Goal: Transaction & Acquisition: Obtain resource

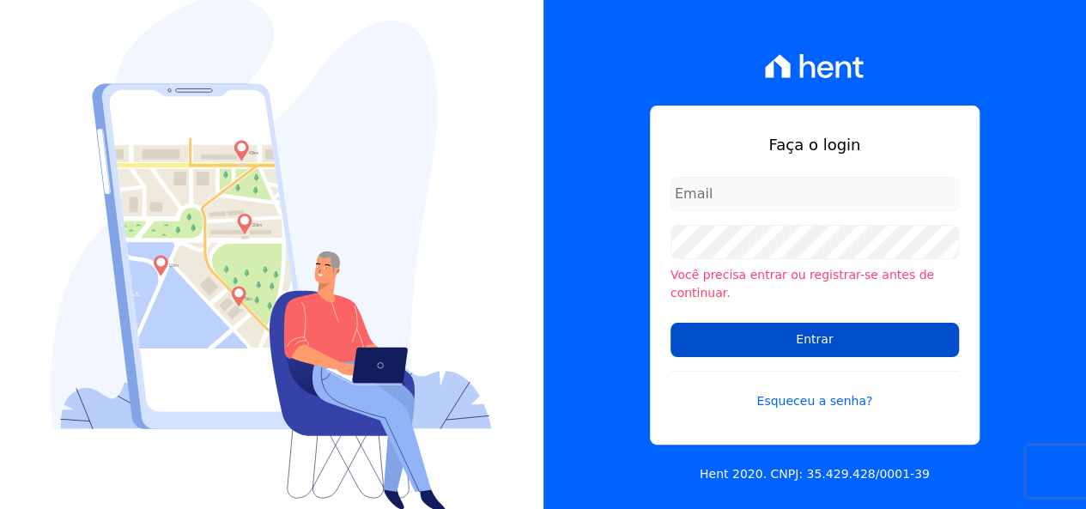
type input "[EMAIL_ADDRESS][DOMAIN_NAME]"
click at [879, 324] on input "Entrar" at bounding box center [814, 340] width 288 height 34
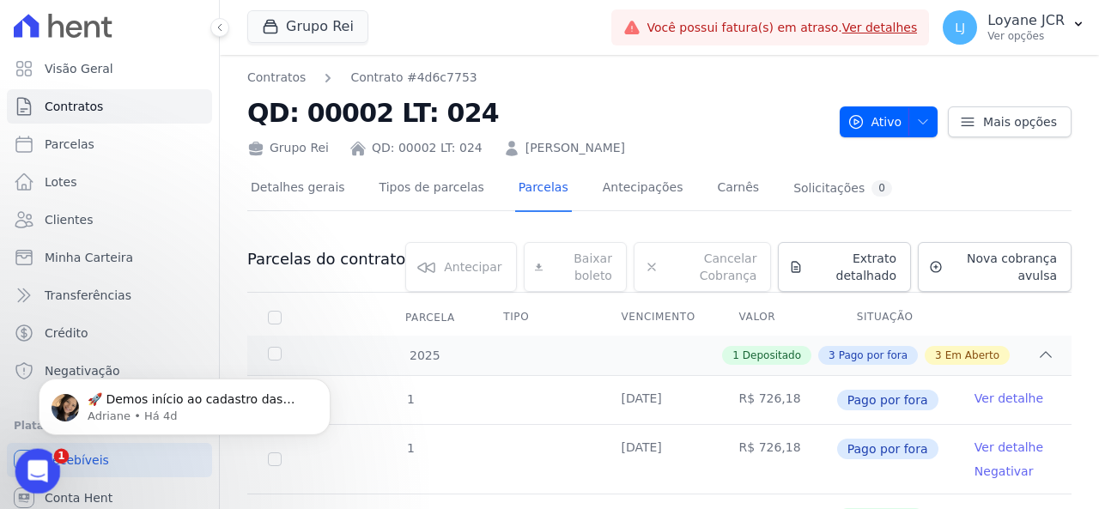
click at [32, 470] on icon "Abertura do Messenger da Intercom" at bounding box center [35, 469] width 28 height 28
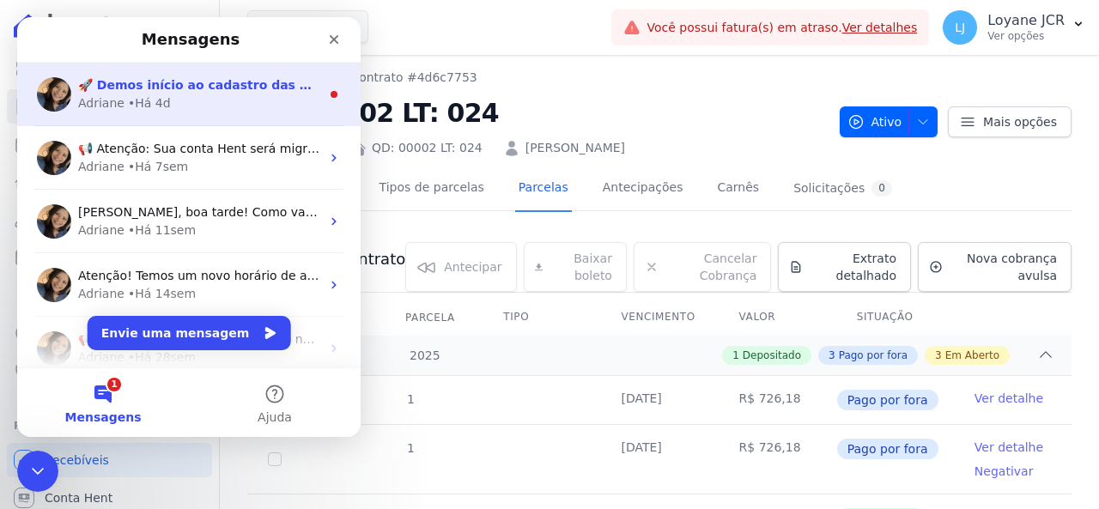
click at [308, 96] on div "Adriane • Há 4d" at bounding box center [199, 103] width 242 height 18
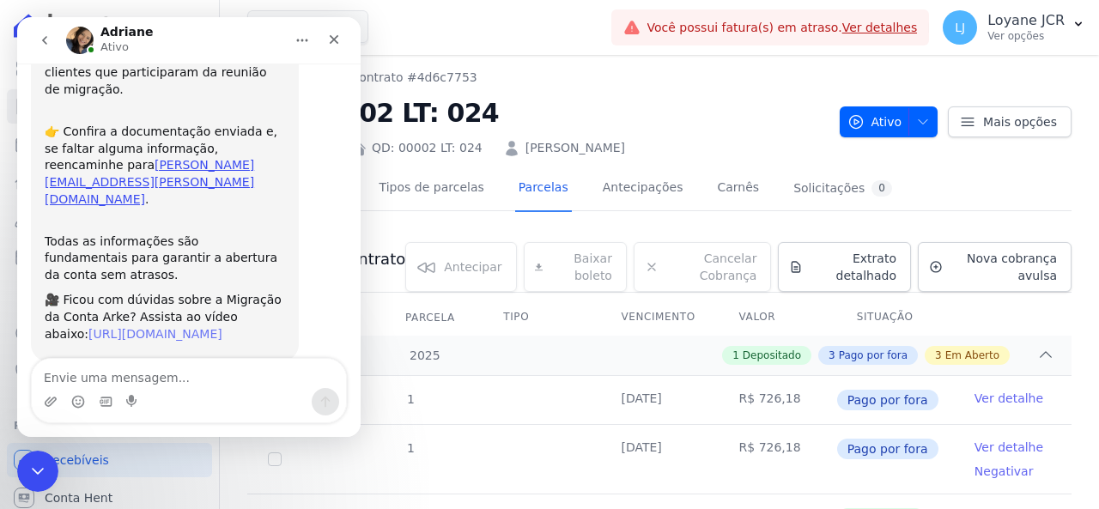
scroll to position [219, 0]
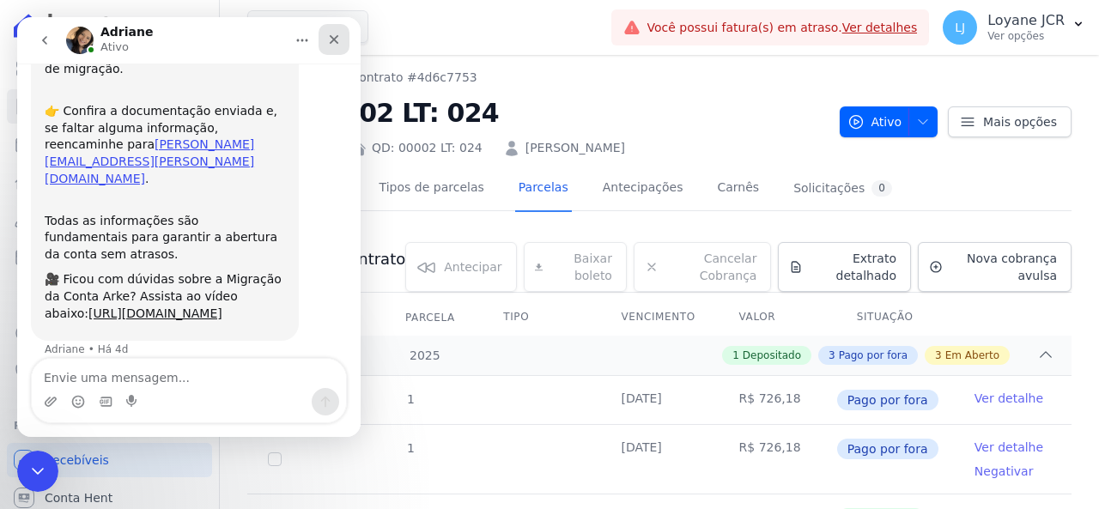
click at [340, 35] on icon "Fechar" at bounding box center [334, 40] width 14 height 14
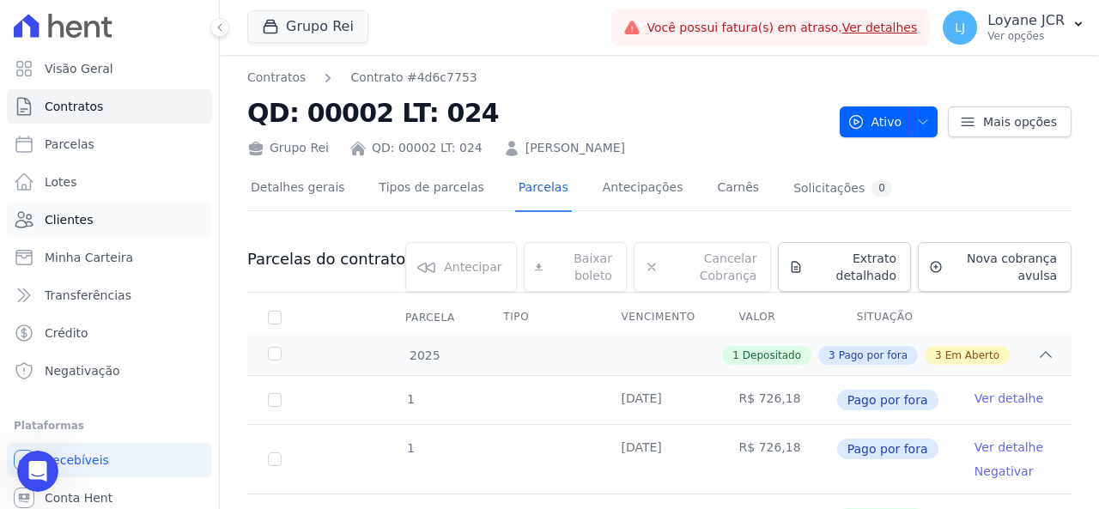
click at [90, 224] on link "Clientes" at bounding box center [109, 220] width 205 height 34
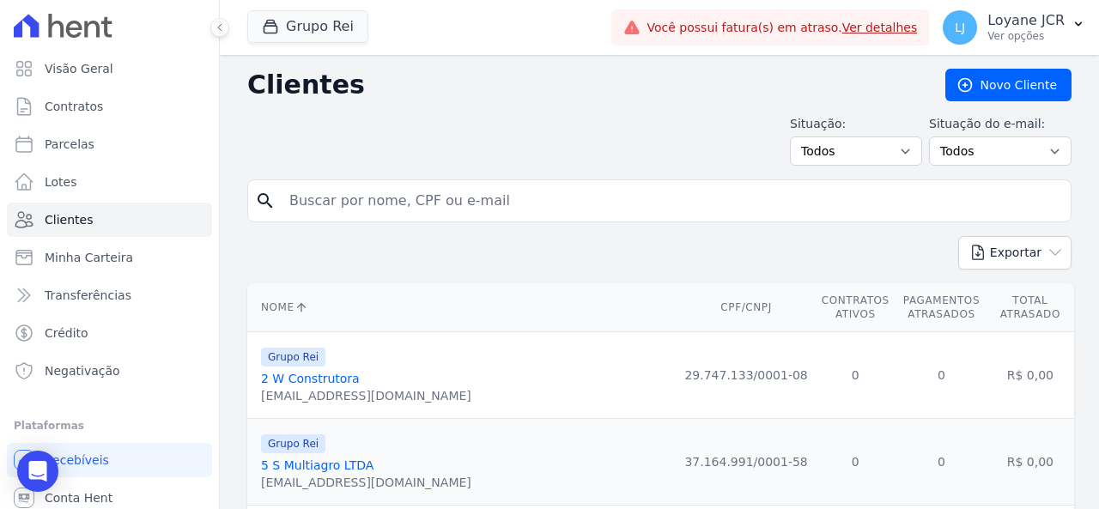
click at [501, 206] on input "search" at bounding box center [671, 201] width 785 height 34
paste input "JOSE EDSON DOS SANTOS SILVA"
type input "JOSE EDSON DOS SANTOS SILVA"
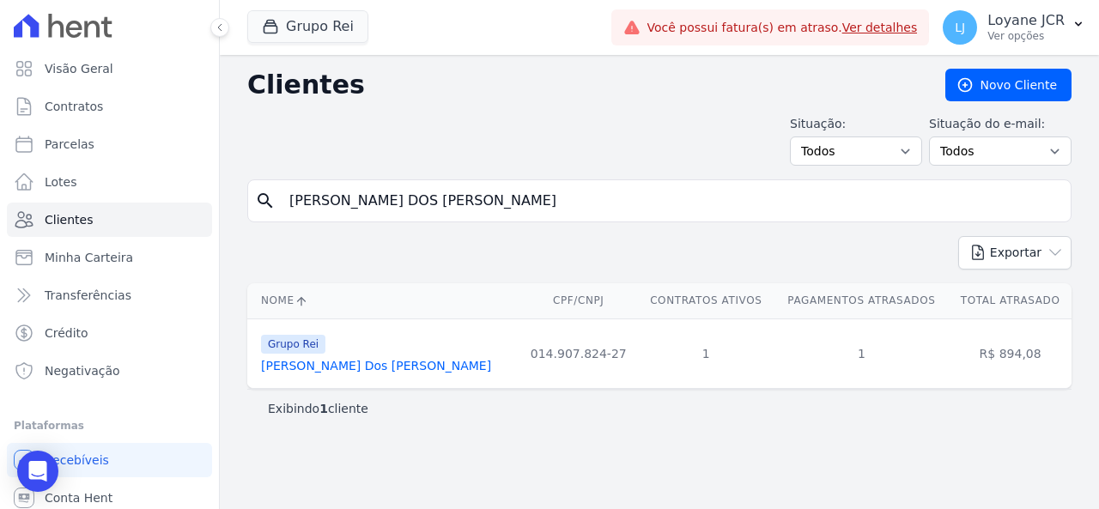
click at [348, 367] on link "Jose Edson Dos Santos Silva" at bounding box center [376, 366] width 230 height 14
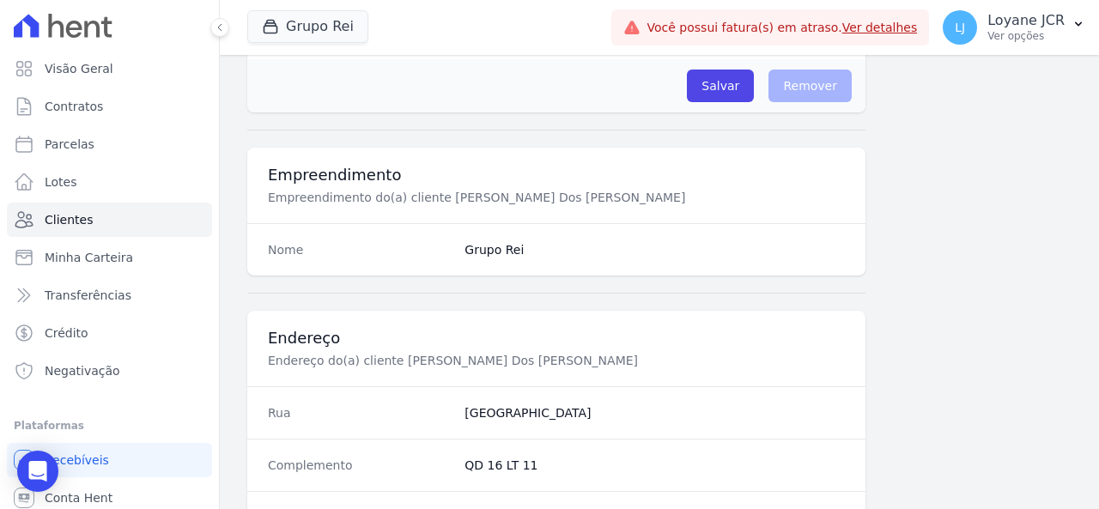
scroll to position [1102, 0]
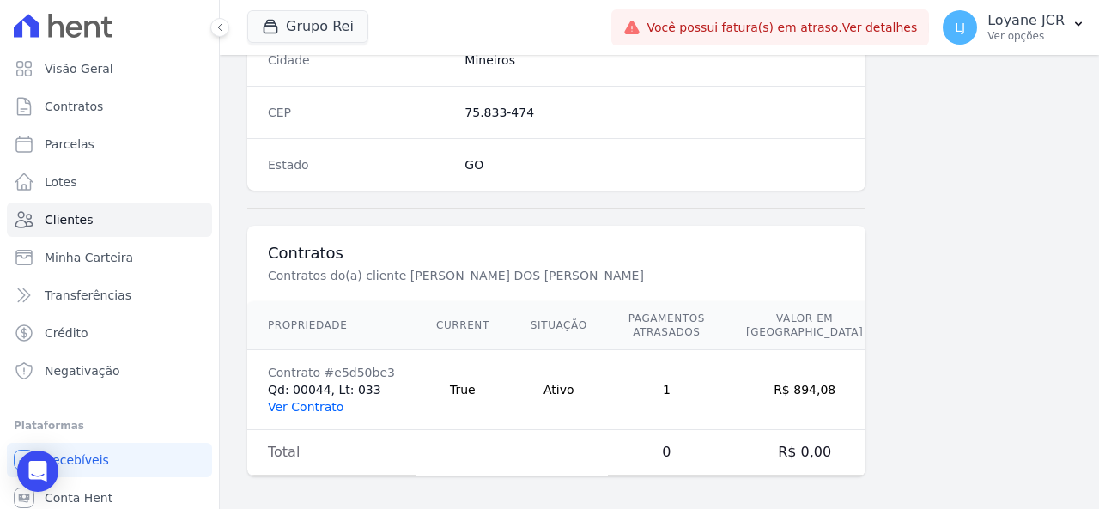
click at [278, 401] on link "Ver Contrato" at bounding box center [306, 407] width 76 height 14
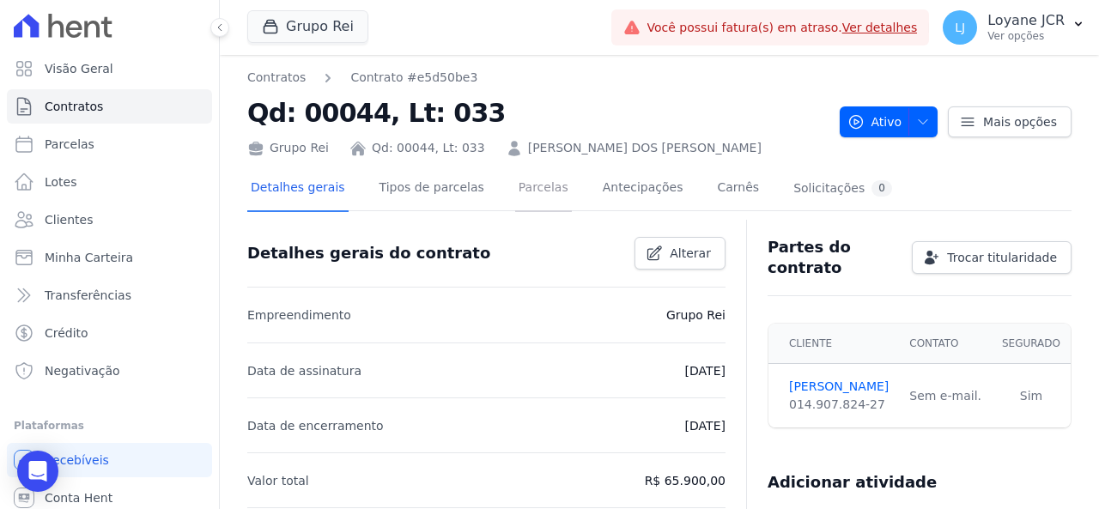
click at [521, 183] on link "Parcelas" at bounding box center [543, 189] width 57 height 45
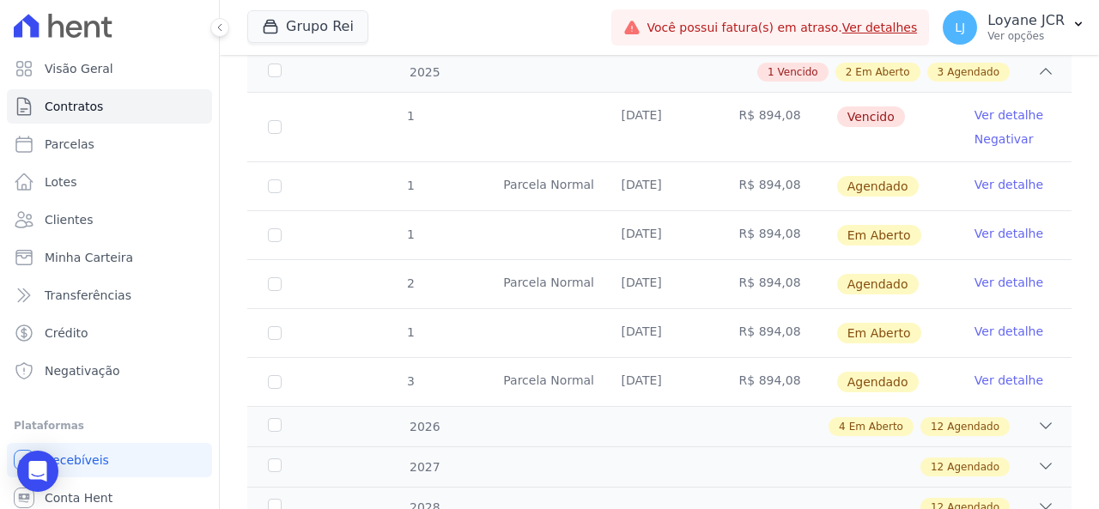
scroll to position [257, 0]
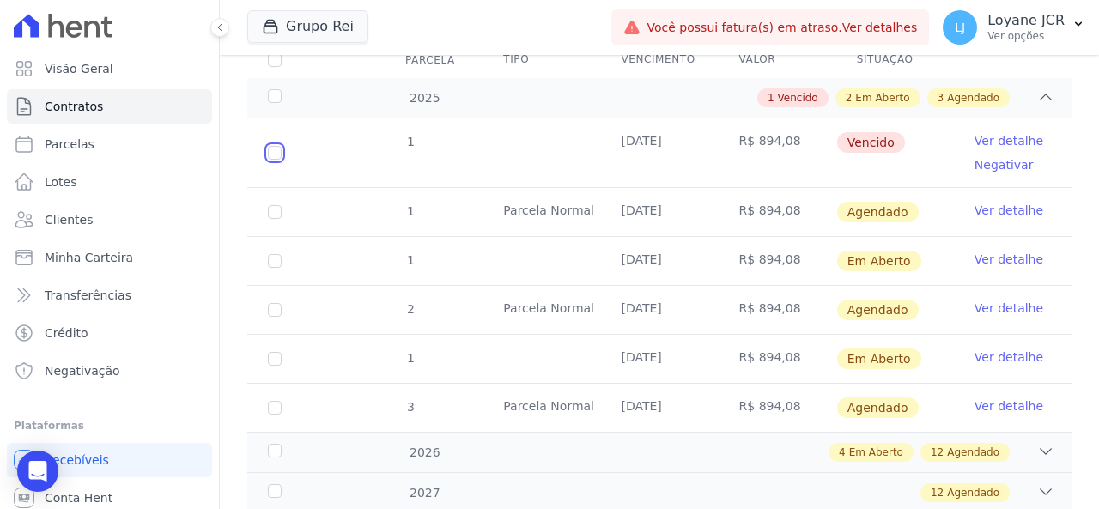
click at [270, 152] on input "checkbox" at bounding box center [275, 153] width 14 height 14
checkbox input "true"
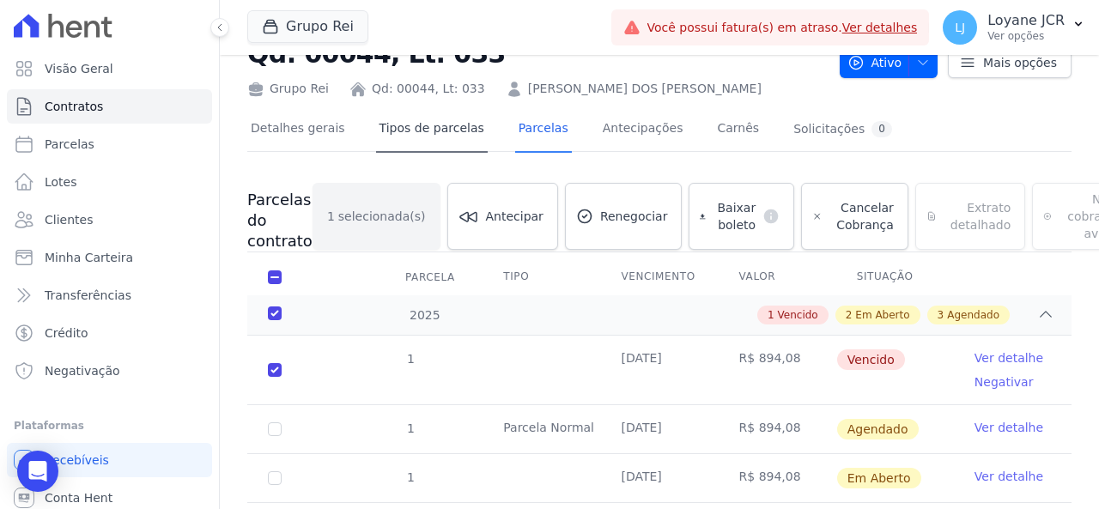
scroll to position [0, 0]
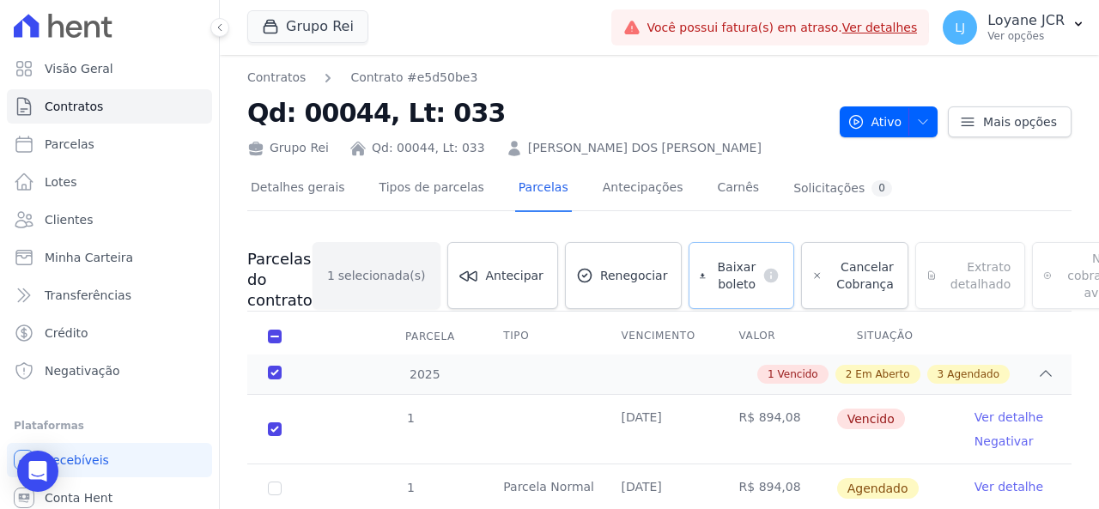
click at [712, 280] on span "Baixar boleto" at bounding box center [733, 275] width 43 height 34
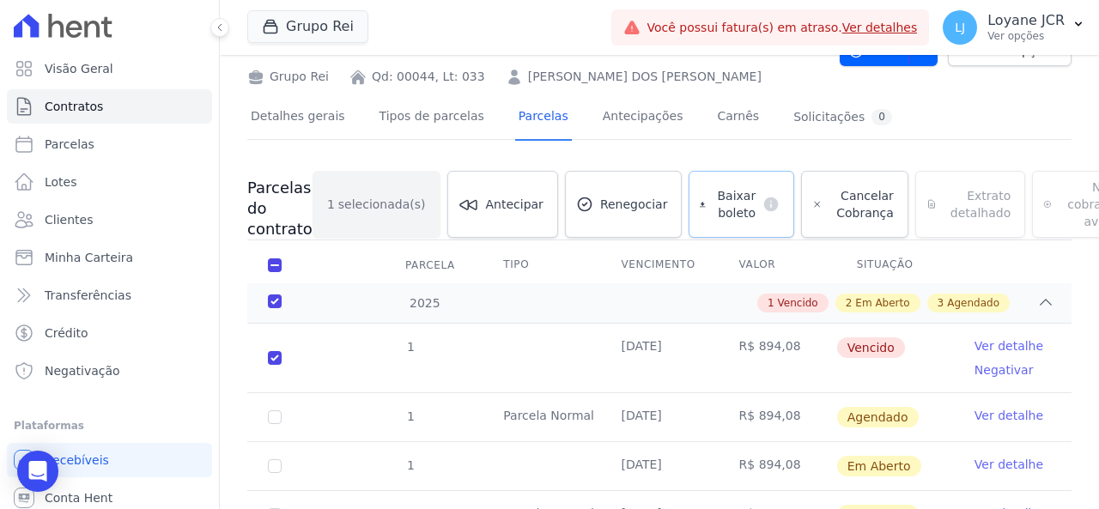
scroll to position [172, 0]
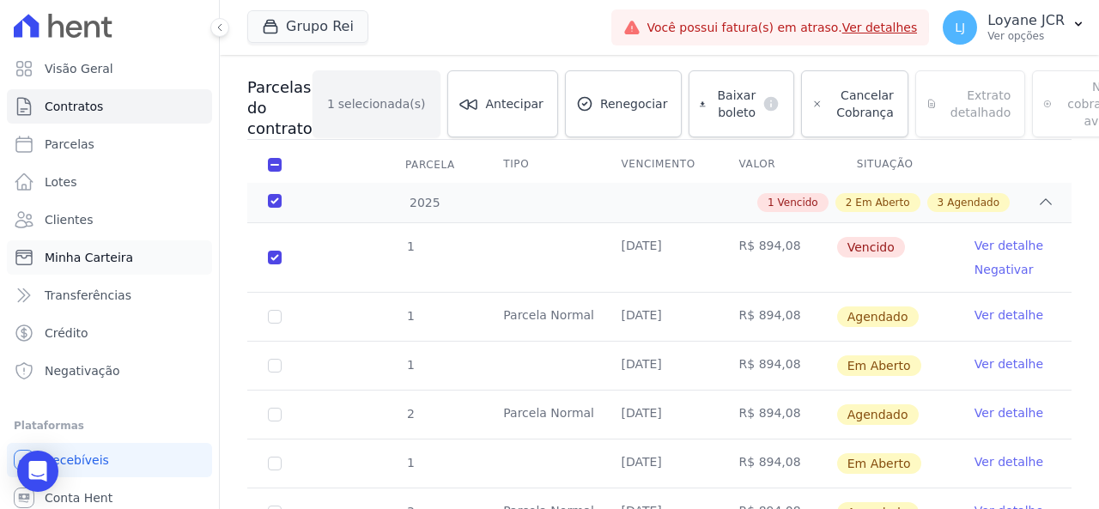
click at [96, 257] on span "Minha Carteira" at bounding box center [89, 257] width 88 height 17
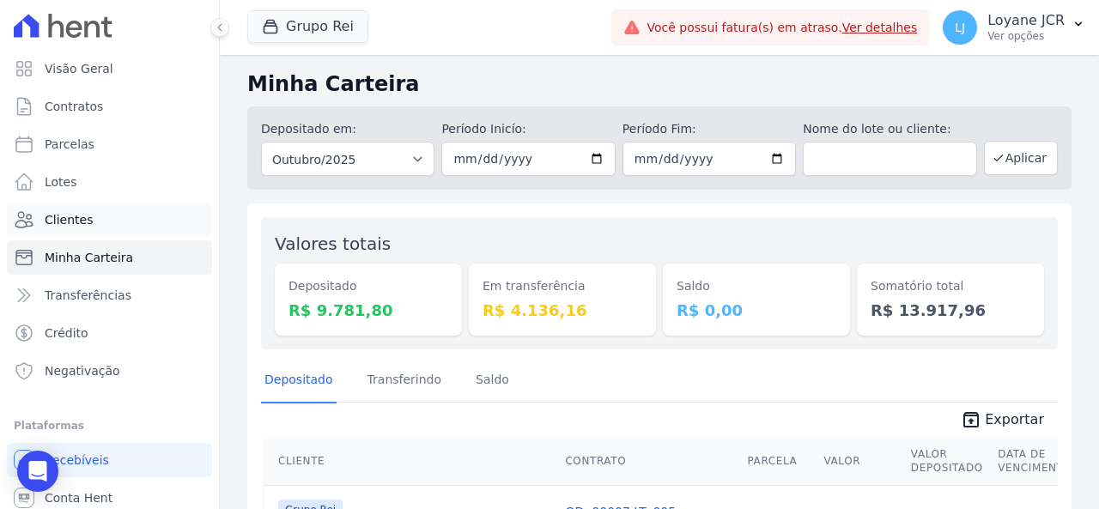
click at [89, 227] on link "Clientes" at bounding box center [109, 220] width 205 height 34
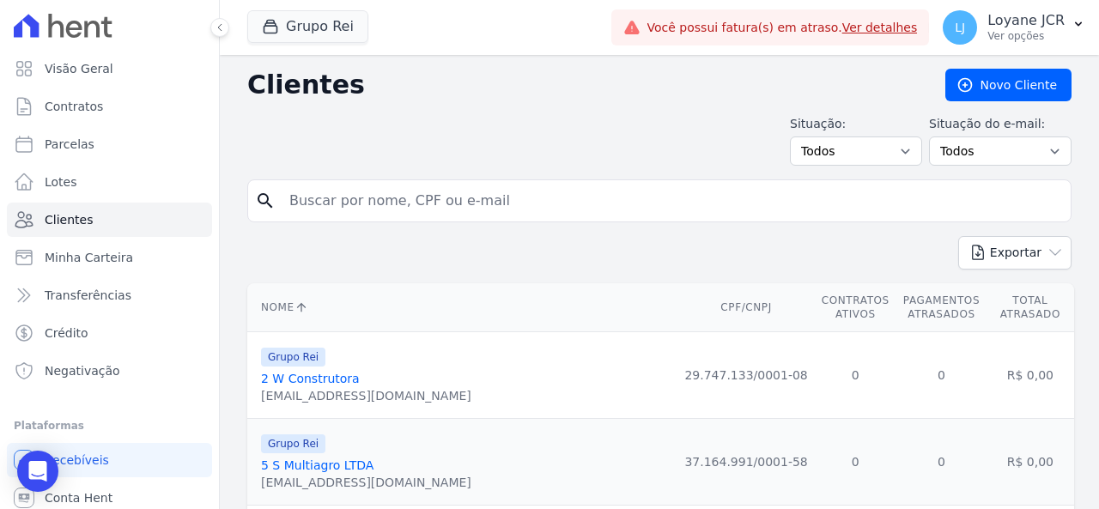
click at [347, 197] on input "search" at bounding box center [671, 201] width 785 height 34
paste input "EDIMAR JOSE DA SILVA"
type input "EDIMAR JOSE DA SILVA"
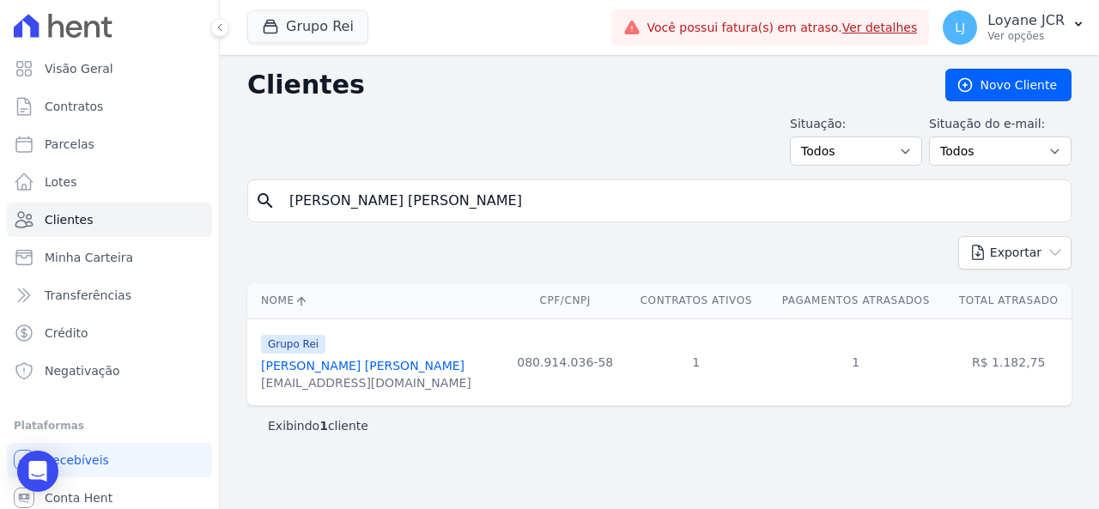
click at [311, 354] on div "Grupo Rei Edimar Jose Da Silva edimarjosedasilva81@gmail.com" at bounding box center [366, 362] width 210 height 58
click at [312, 365] on link "Edimar Jose Da Silva" at bounding box center [362, 366] width 203 height 14
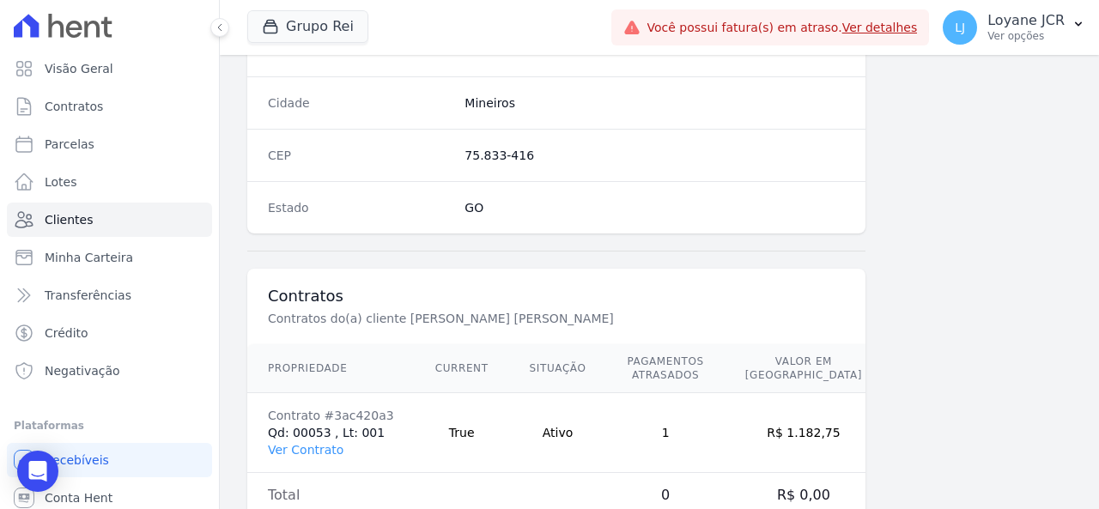
scroll to position [1102, 0]
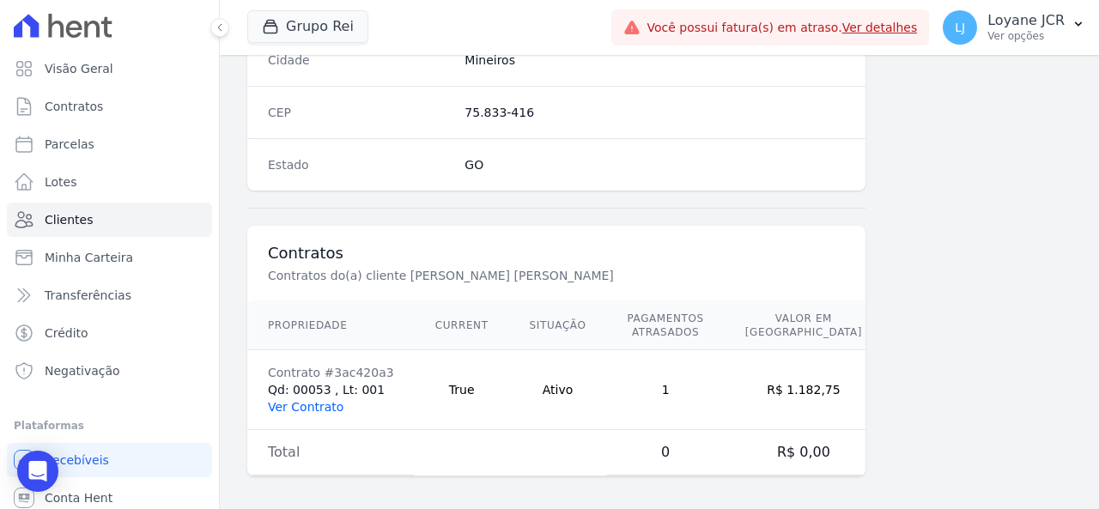
click at [322, 400] on link "Ver Contrato" at bounding box center [306, 407] width 76 height 14
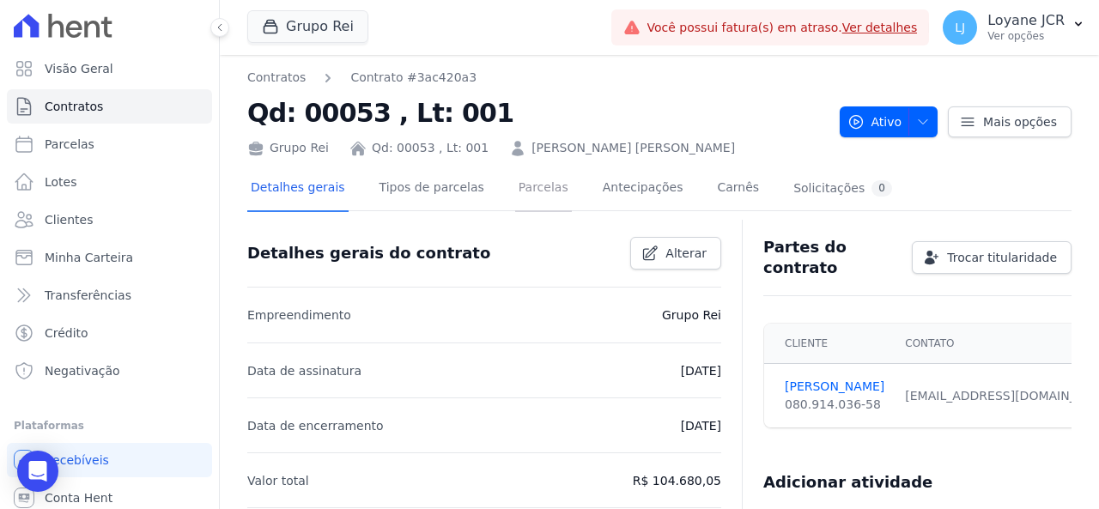
click at [534, 186] on link "Parcelas" at bounding box center [543, 189] width 57 height 45
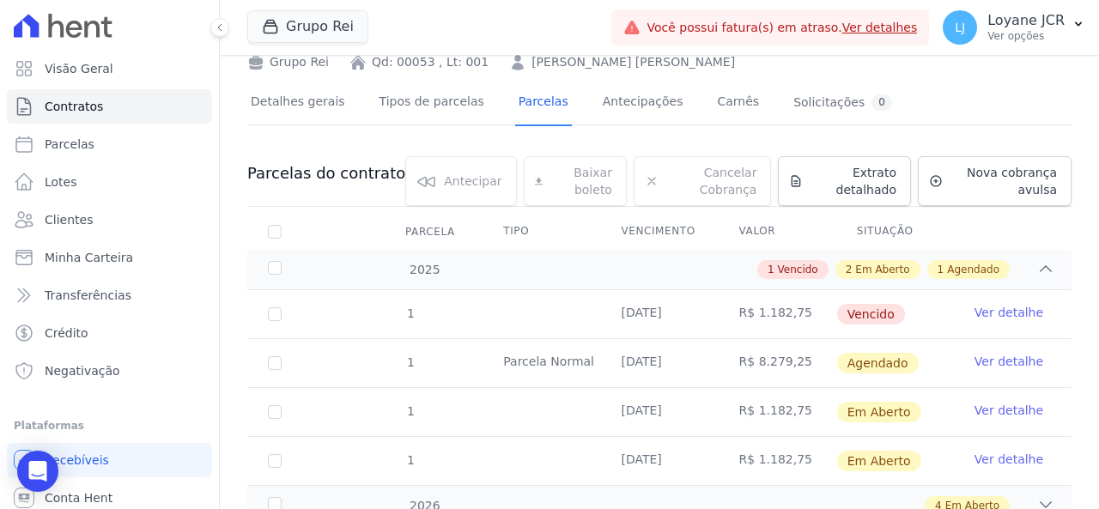
scroll to position [151, 0]
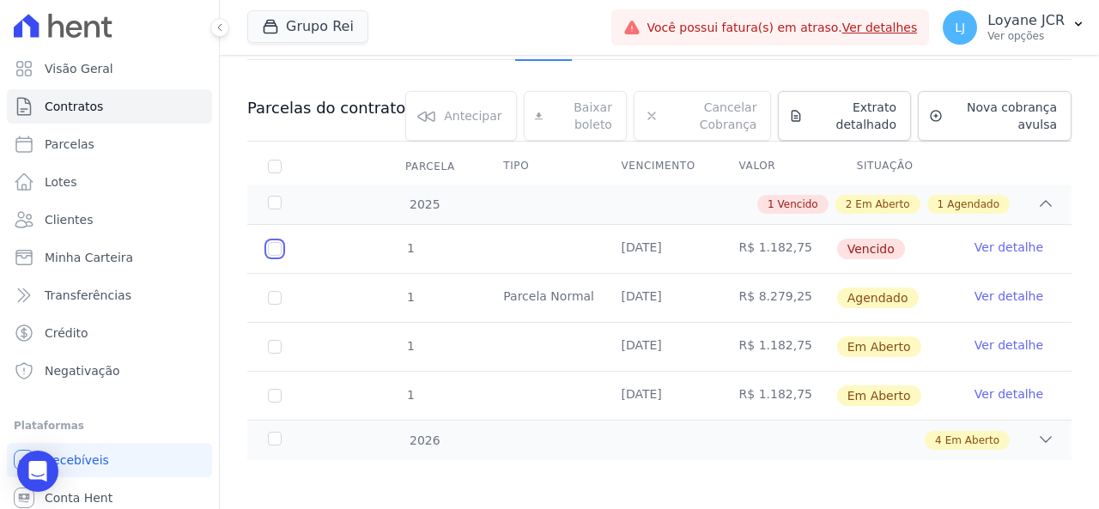
click at [277, 243] on input "checkbox" at bounding box center [275, 249] width 14 height 14
checkbox input "true"
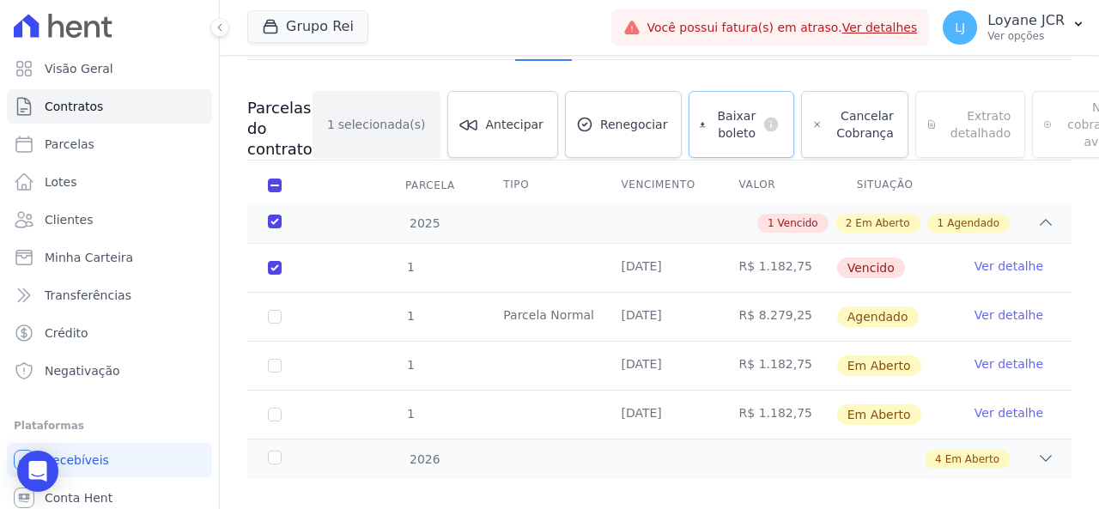
click at [688, 145] on link "Baixar boleto default" at bounding box center [741, 124] width 106 height 67
